Goal: Task Accomplishment & Management: Use online tool/utility

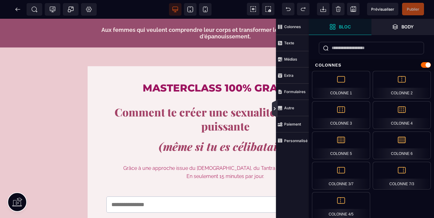
click at [275, 109] on icon at bounding box center [275, 109] width 2 height 3
click at [275, 110] on icon at bounding box center [274, 108] width 5 height 5
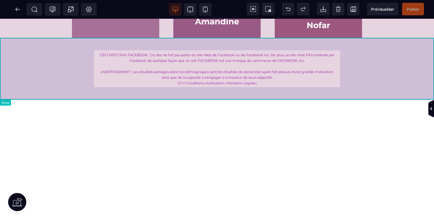
scroll to position [2814, 0]
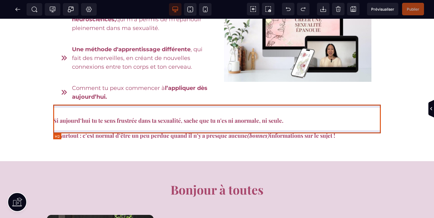
scroll to position [376, 0]
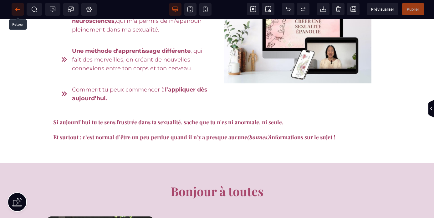
click at [18, 10] on icon at bounding box center [18, 9] width 6 height 6
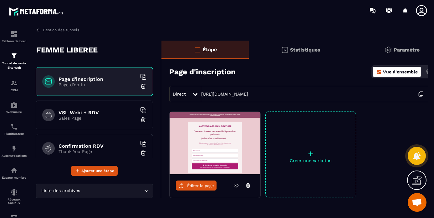
click at [422, 94] on icon at bounding box center [421, 94] width 12 height 12
click at [415, 202] on span "Ouvrir le chat" at bounding box center [417, 203] width 10 height 9
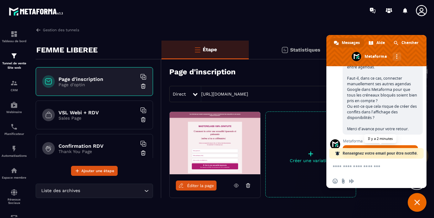
scroll to position [2862, 0]
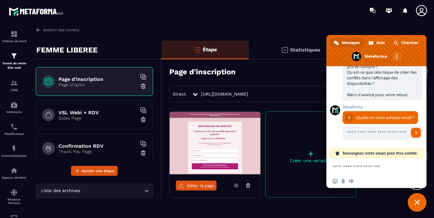
click at [348, 170] on textarea "Entrez votre message..." at bounding box center [370, 167] width 74 height 6
click at [418, 204] on span "Fermer le chat" at bounding box center [417, 203] width 6 height 6
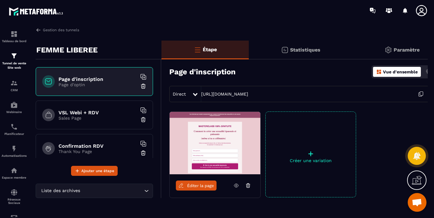
click at [87, 114] on h6 "VSL Webi + RDV" at bounding box center [98, 113] width 78 height 6
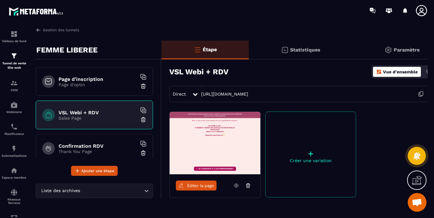
click at [237, 186] on icon at bounding box center [236, 186] width 6 height 6
click at [87, 81] on h6 "Page d'inscription" at bounding box center [98, 79] width 78 height 6
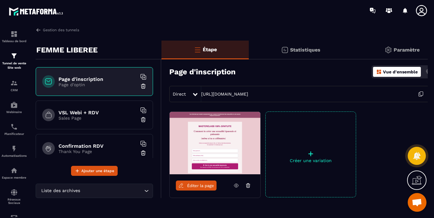
click at [202, 186] on span "Éditer la page" at bounding box center [200, 186] width 27 height 5
